Goal: Contribute content: Add original content to the website for others to see

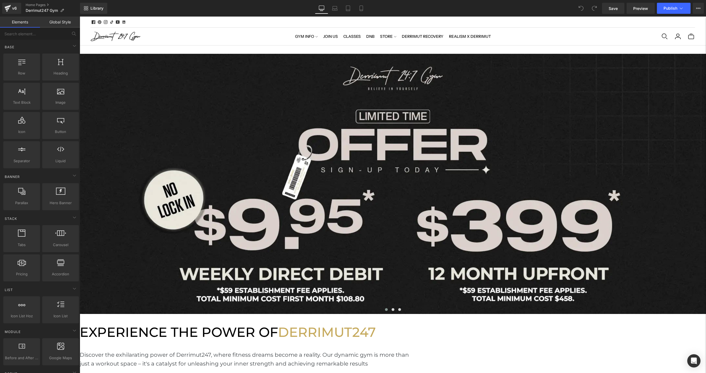
scroll to position [1880, 626]
click at [329, 141] on div at bounding box center [393, 184] width 626 height 260
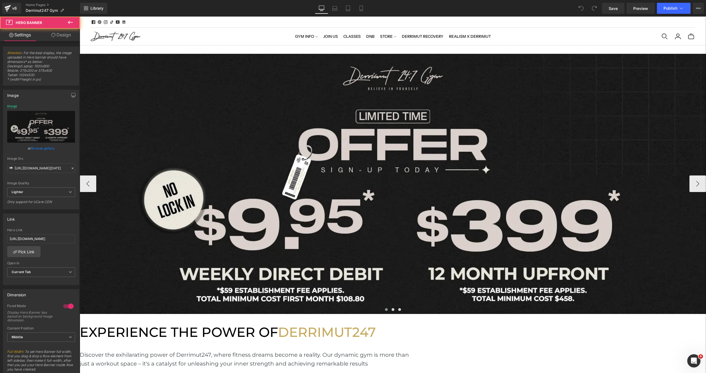
scroll to position [0, 0]
click at [384, 60] on div "Hero Banner" at bounding box center [393, 184] width 626 height 260
click at [40, 149] on link "Browse gallery" at bounding box center [42, 148] width 23 height 10
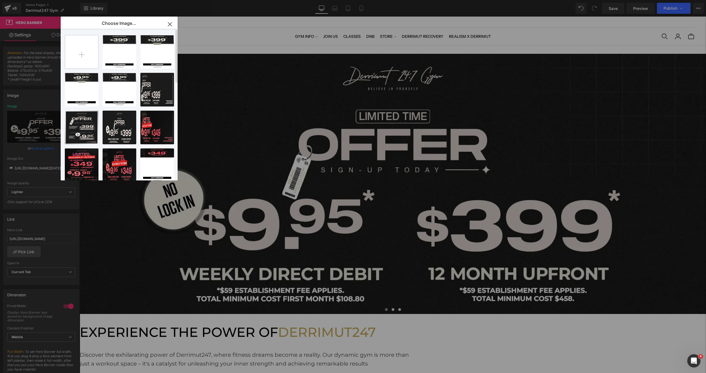
click at [82, 56] on input "file" at bounding box center [81, 51] width 33 height 33
type input "C:\fakepath\[WB] Limited Time Oct.webp"
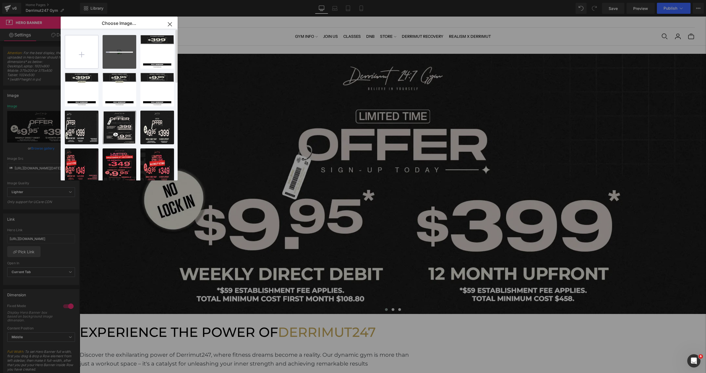
click at [77, 59] on input "file" at bounding box center [81, 51] width 33 height 33
type input "C:\fakepath\[MB] Limited Time Oct.webp"
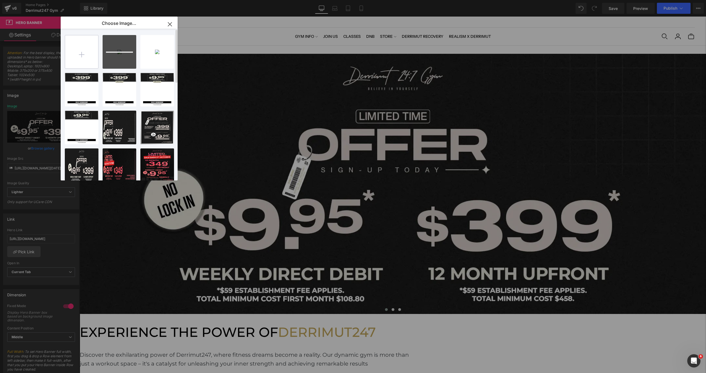
click at [83, 57] on input "file" at bounding box center [81, 51] width 33 height 33
type input "C:\fakepath\[WB2] Limited Time Oct.webp"
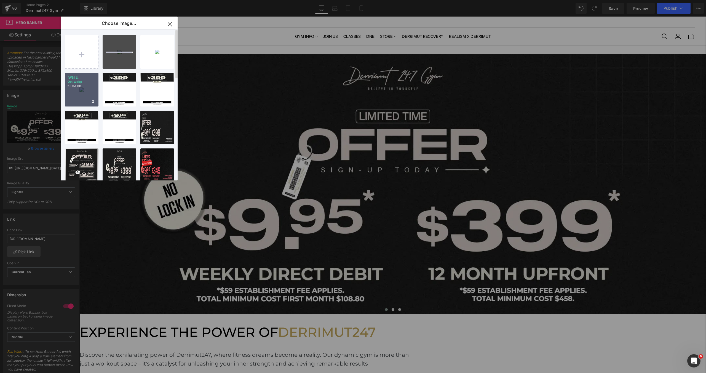
click at [76, 94] on div "[WB] Li... Oct.webp 62.63 KB" at bounding box center [82, 90] width 34 height 34
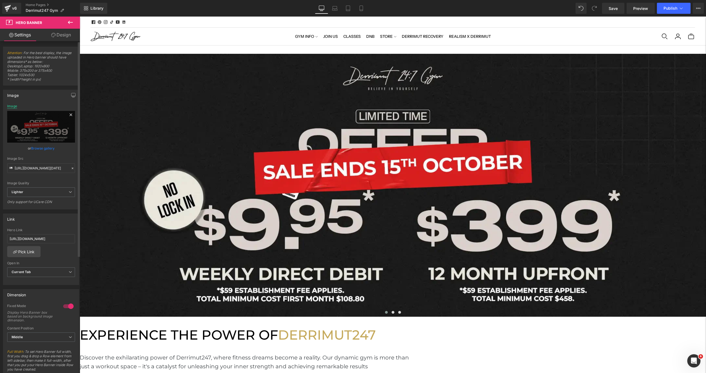
click at [9, 106] on div "Image" at bounding box center [12, 106] width 10 height 4
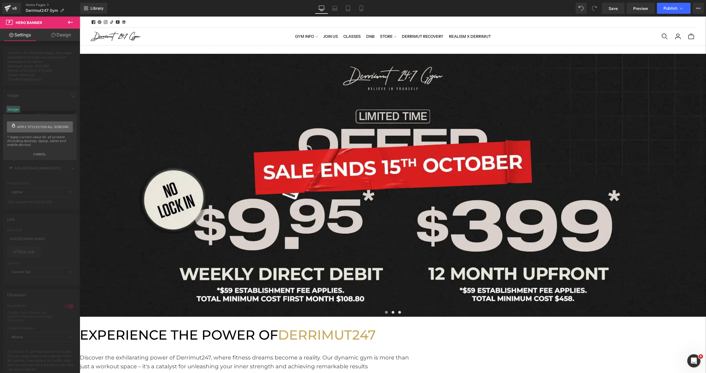
click at [17, 126] on span "Apply styles for all screens" at bounding box center [43, 126] width 52 height 11
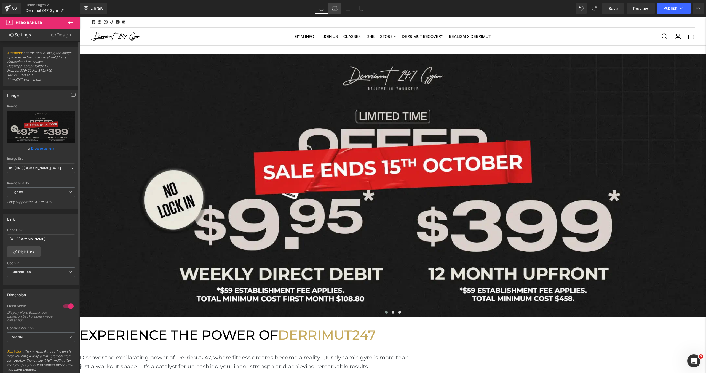
click at [334, 8] on icon at bounding box center [335, 9] width 6 height 6
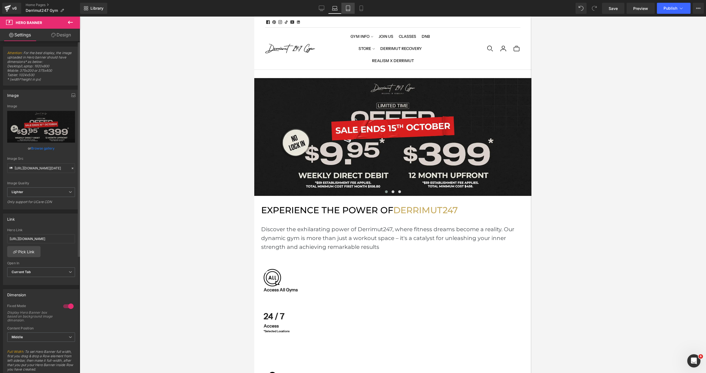
scroll to position [1771, 277]
click at [342, 11] on link "Tablet" at bounding box center [348, 8] width 13 height 11
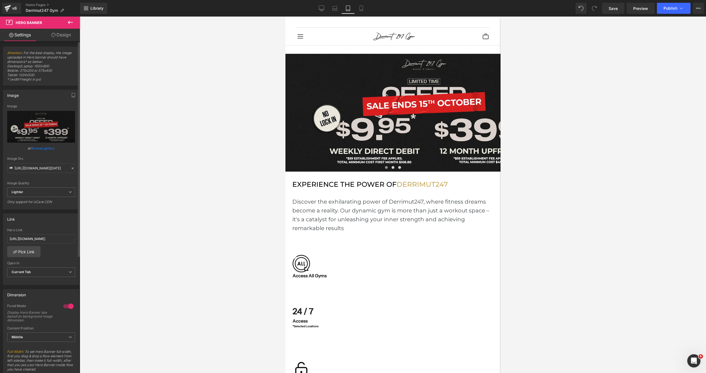
scroll to position [3, 3]
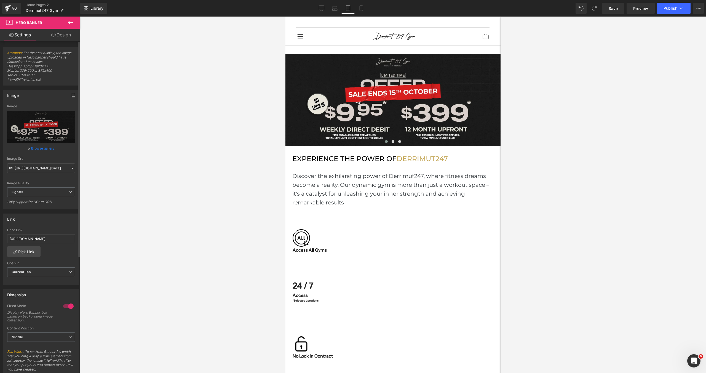
click at [354, 10] on link "Tablet" at bounding box center [348, 8] width 13 height 11
click at [362, 10] on icon at bounding box center [362, 9] width 6 height 6
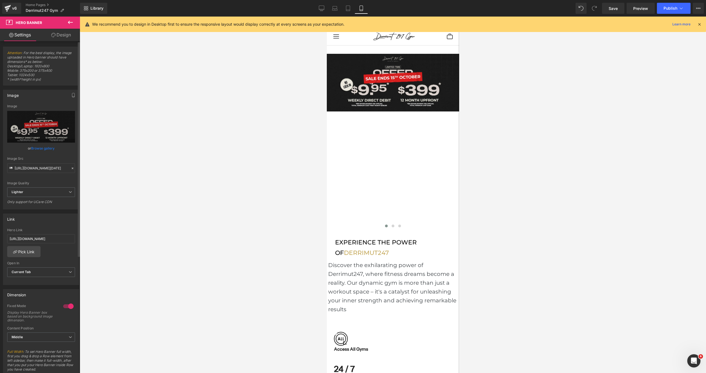
scroll to position [2, 3]
click at [327, 17] on span "Hero Banner" at bounding box center [327, 17] width 0 height 0
click at [43, 150] on link "Browse gallery" at bounding box center [42, 148] width 23 height 10
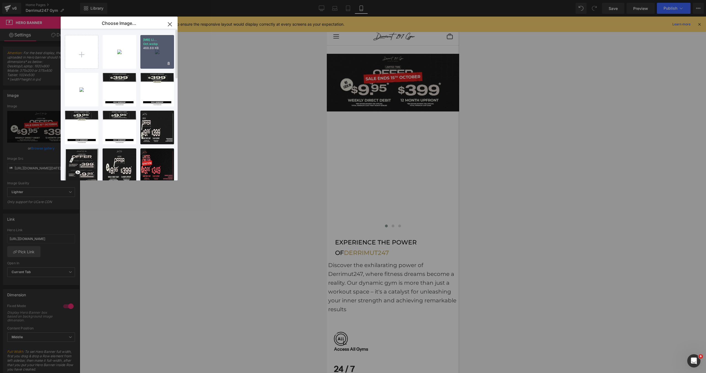
click at [164, 51] on div "[MB] Li... Oct.webp 468.88 KB" at bounding box center [157, 52] width 34 height 34
type input "[URL][DOMAIN_NAME][DATE]"
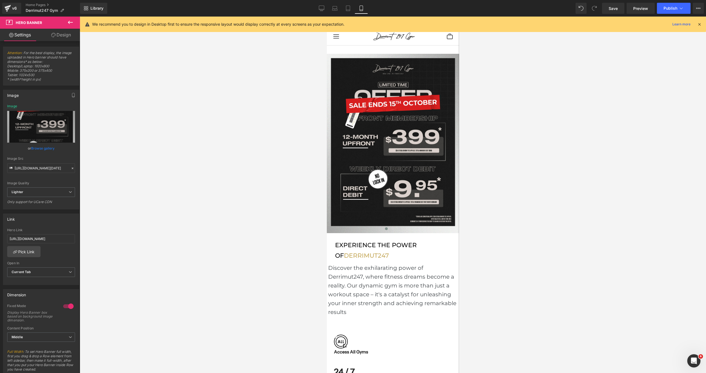
click at [526, 124] on div at bounding box center [393, 195] width 626 height 356
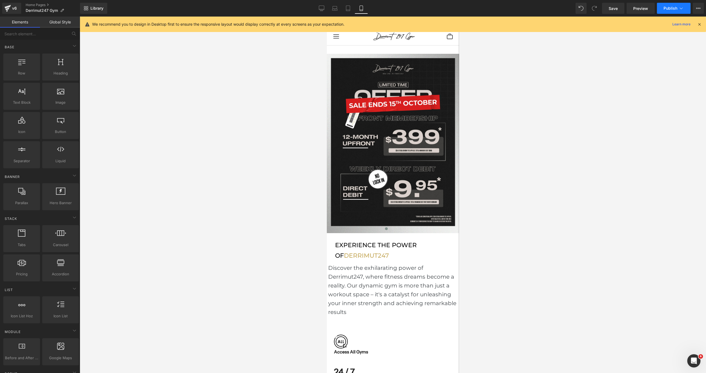
click at [666, 9] on span "Publish" at bounding box center [671, 8] width 14 height 4
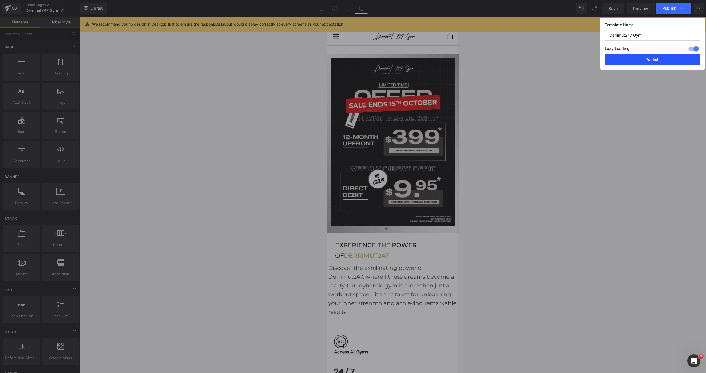
click at [646, 63] on button "Publish" at bounding box center [652, 59] width 95 height 11
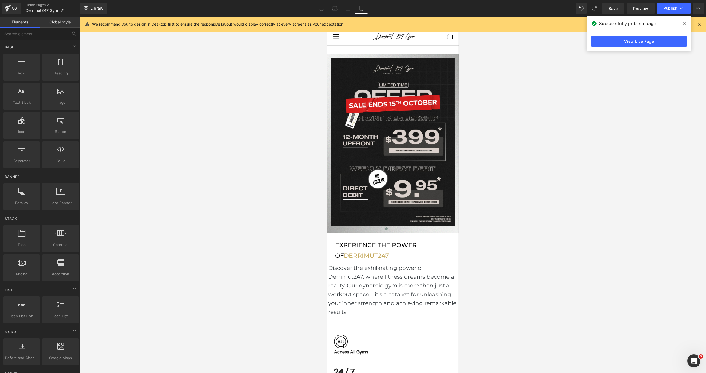
click at [684, 25] on icon at bounding box center [684, 24] width 3 height 4
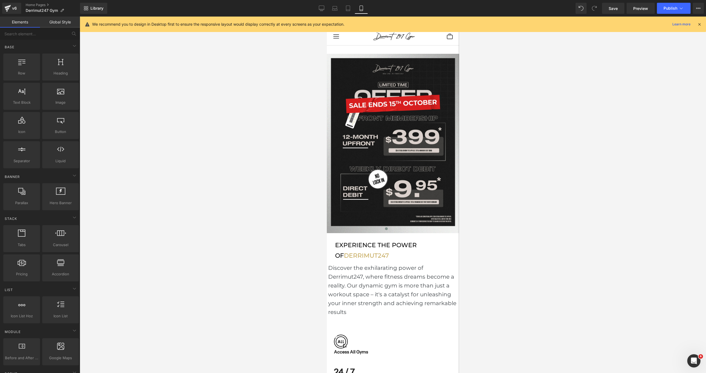
click at [633, 62] on div at bounding box center [393, 195] width 626 height 356
click at [13, 7] on div "v6" at bounding box center [14, 8] width 7 height 7
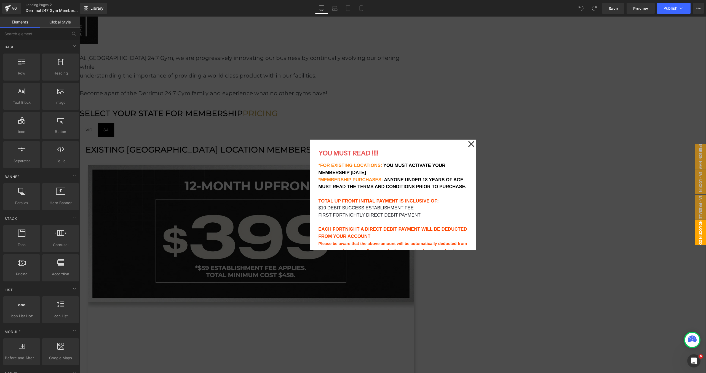
click at [473, 144] on icon at bounding box center [471, 144] width 7 height 28
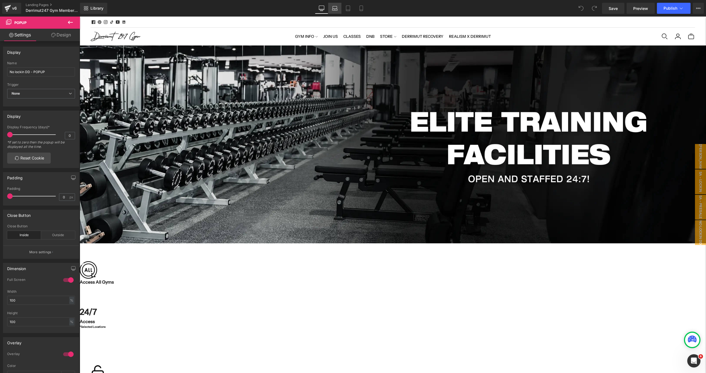
click at [338, 11] on link "Laptop" at bounding box center [334, 8] width 13 height 11
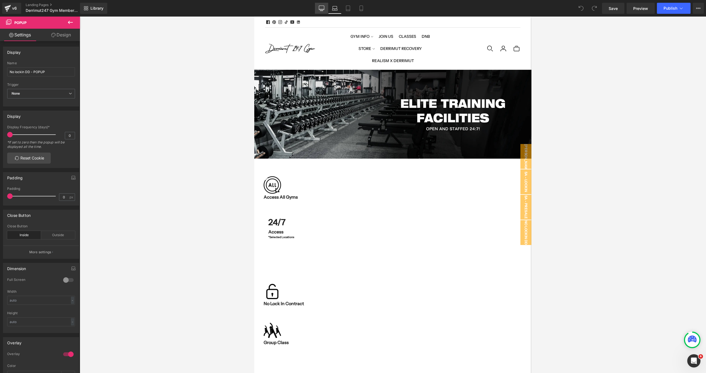
click at [324, 10] on icon at bounding box center [321, 8] width 5 height 4
type input "100"
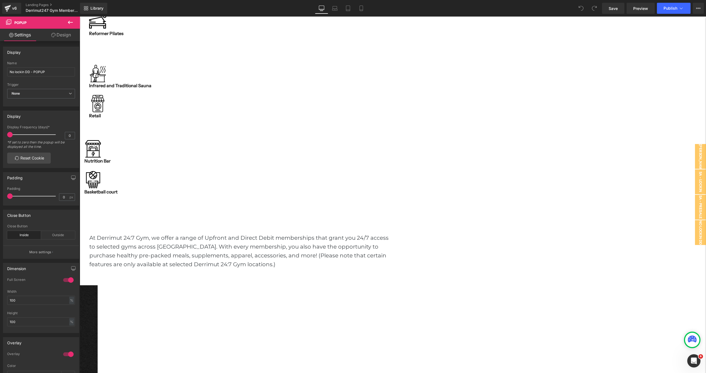
scroll to position [426, 0]
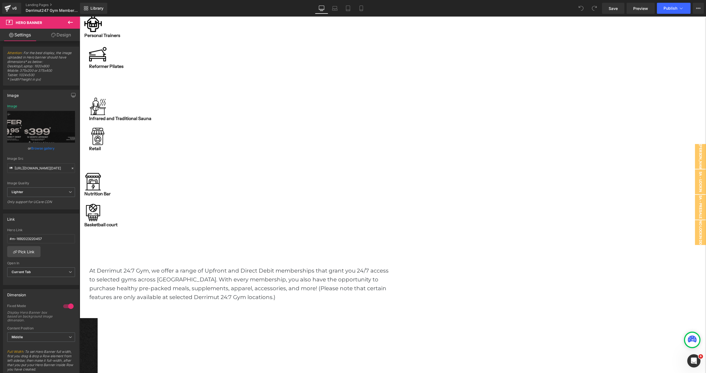
click at [80, 17] on span "Carousel" at bounding box center [80, 17] width 0 height 0
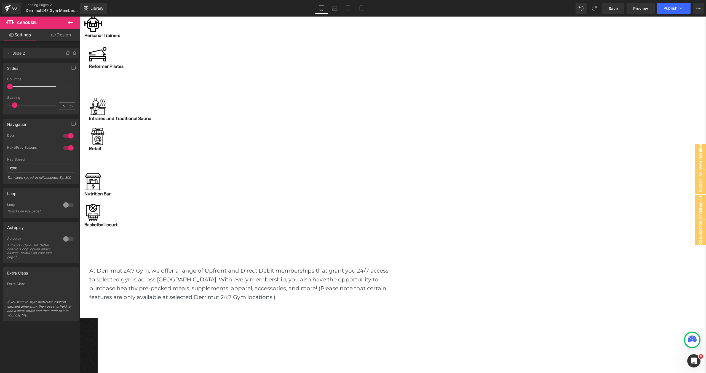
click at [80, 17] on span "Hero Banner" at bounding box center [80, 17] width 0 height 0
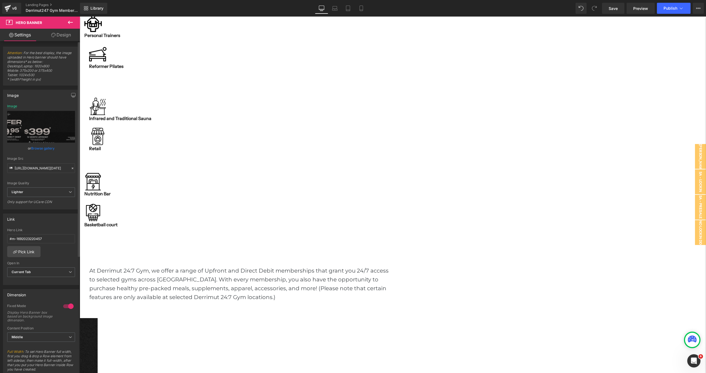
click at [46, 147] on link "Browse gallery" at bounding box center [42, 148] width 23 height 10
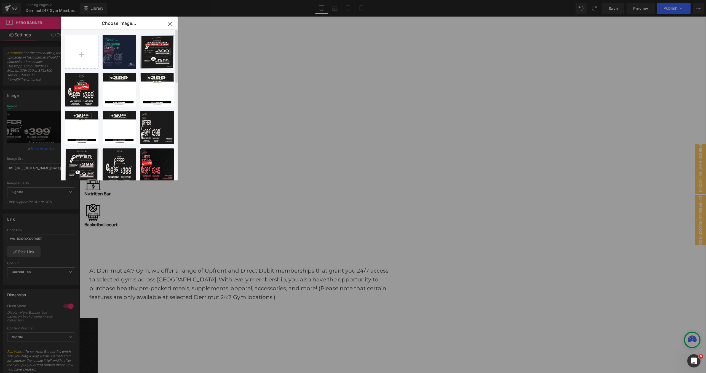
click at [124, 51] on div "[WB2] L... Oct.webp 247.52 KB" at bounding box center [120, 52] width 34 height 34
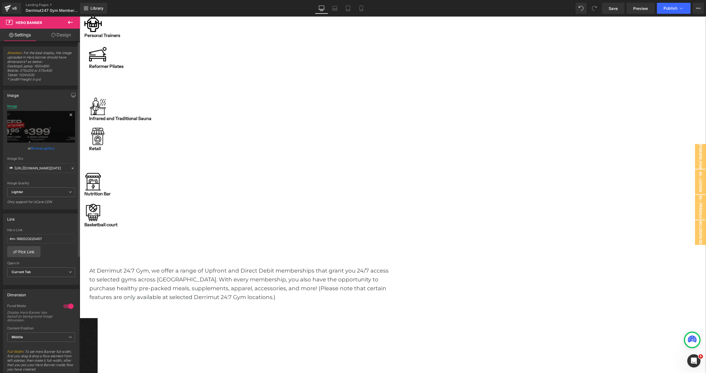
click at [12, 106] on div "Image" at bounding box center [12, 106] width 10 height 4
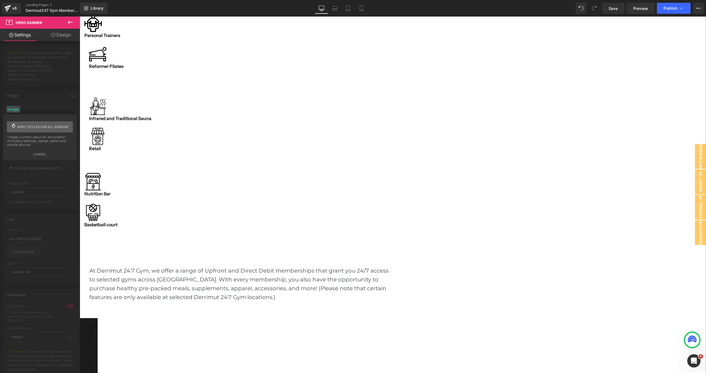
click at [33, 128] on span "Apply styles for all screens" at bounding box center [43, 126] width 52 height 11
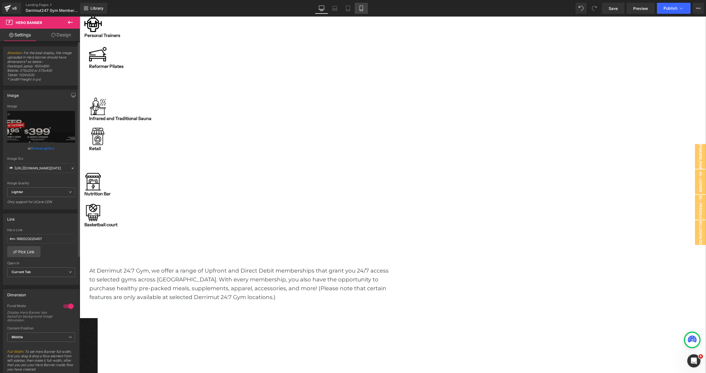
click at [364, 10] on icon at bounding box center [362, 9] width 6 height 6
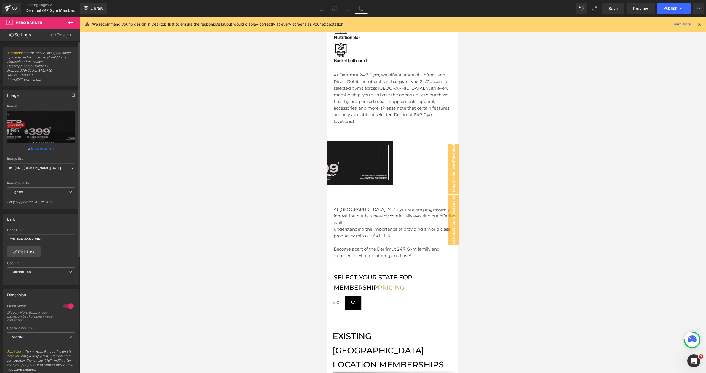
scroll to position [419, 0]
click at [391, 142] on div "Hero Banner" at bounding box center [326, 164] width 132 height 44
click at [327, 17] on span "Hero Banner" at bounding box center [327, 17] width 0 height 0
click at [41, 149] on link "Browse gallery" at bounding box center [42, 148] width 23 height 10
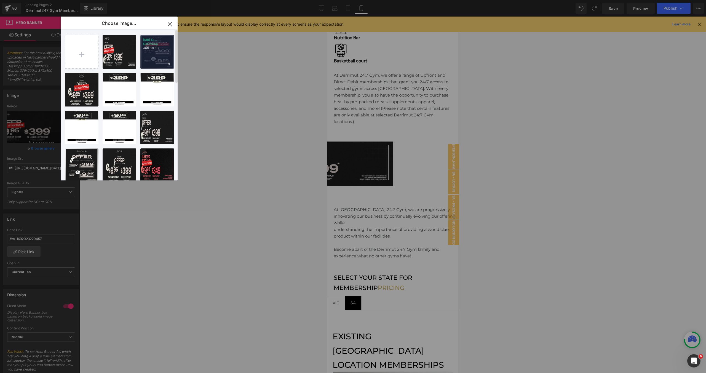
click at [149, 51] on div "[MB] Li... Oct.webp 468.88 KB" at bounding box center [157, 52] width 34 height 34
type input "[URL][DOMAIN_NAME][DATE]"
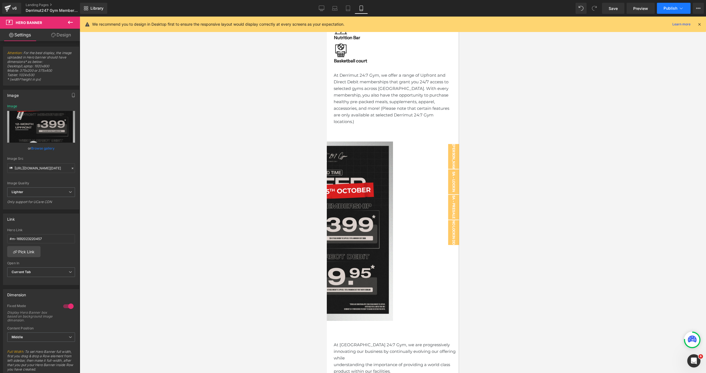
click at [667, 12] on button "Publish" at bounding box center [674, 8] width 34 height 11
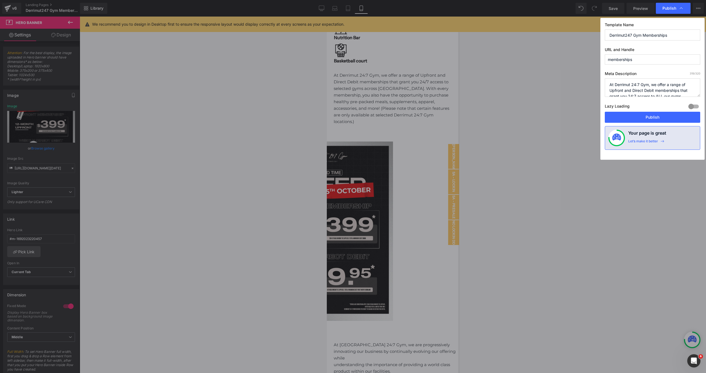
click at [652, 118] on button "Publish" at bounding box center [652, 117] width 95 height 11
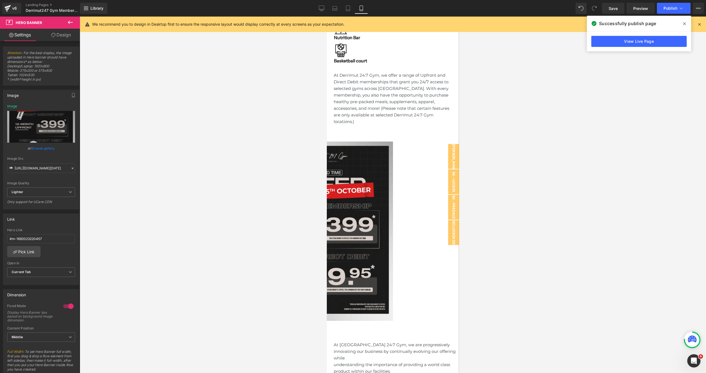
click at [683, 23] on icon at bounding box center [684, 24] width 3 height 4
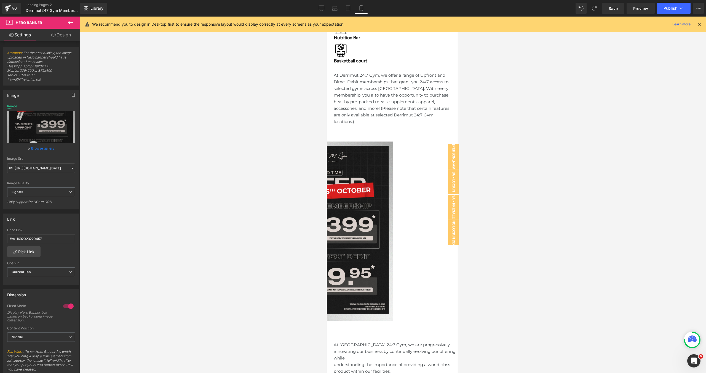
click at [523, 52] on div at bounding box center [393, 195] width 626 height 356
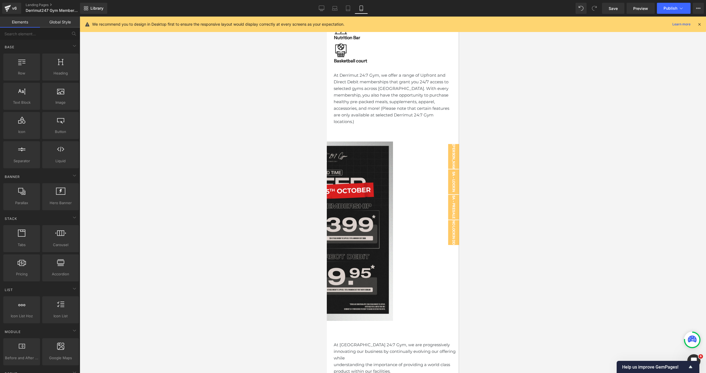
click at [191, 97] on div at bounding box center [393, 195] width 626 height 356
click at [393, 142] on div at bounding box center [326, 231] width 132 height 179
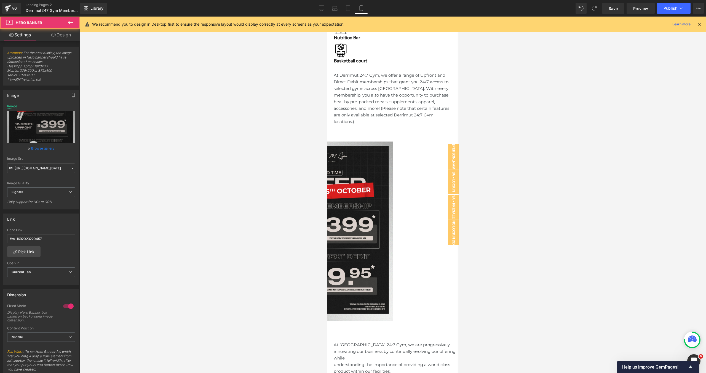
click at [494, 138] on div at bounding box center [393, 195] width 626 height 356
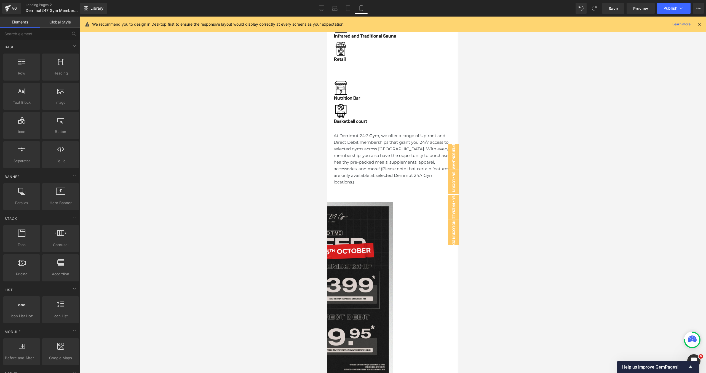
scroll to position [286, 0]
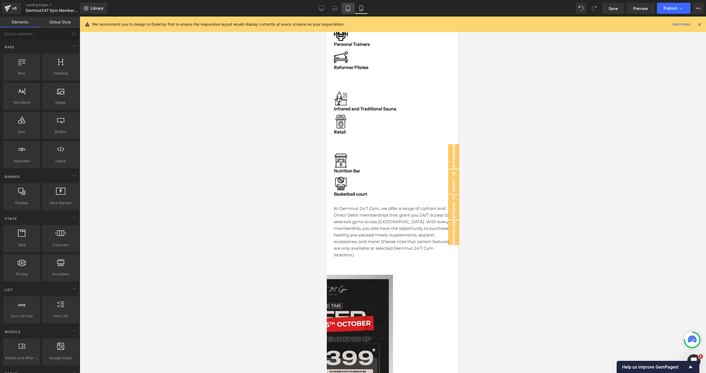
click at [349, 7] on icon at bounding box center [348, 9] width 6 height 6
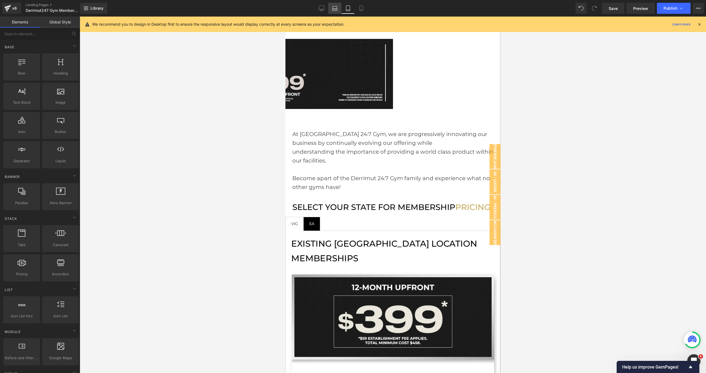
click at [336, 10] on icon at bounding box center [334, 10] width 5 height 2
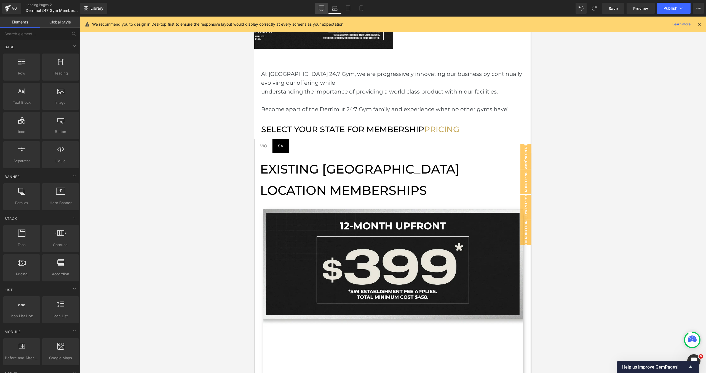
click at [318, 7] on link "Desktop" at bounding box center [321, 8] width 13 height 11
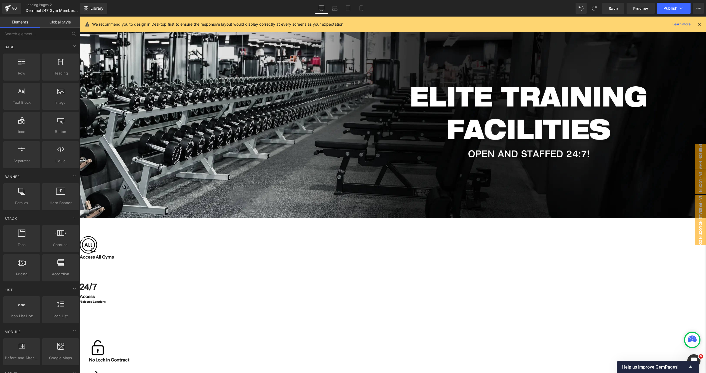
scroll to position [0, 0]
